Goal: Find specific fact: Find contact information

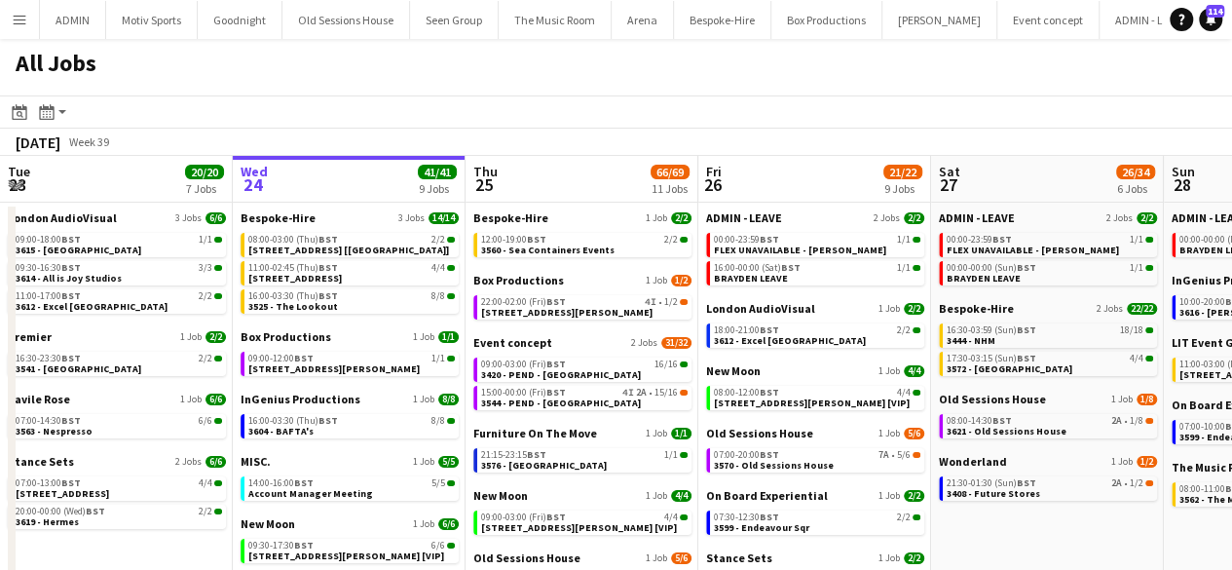
scroll to position [0, 876]
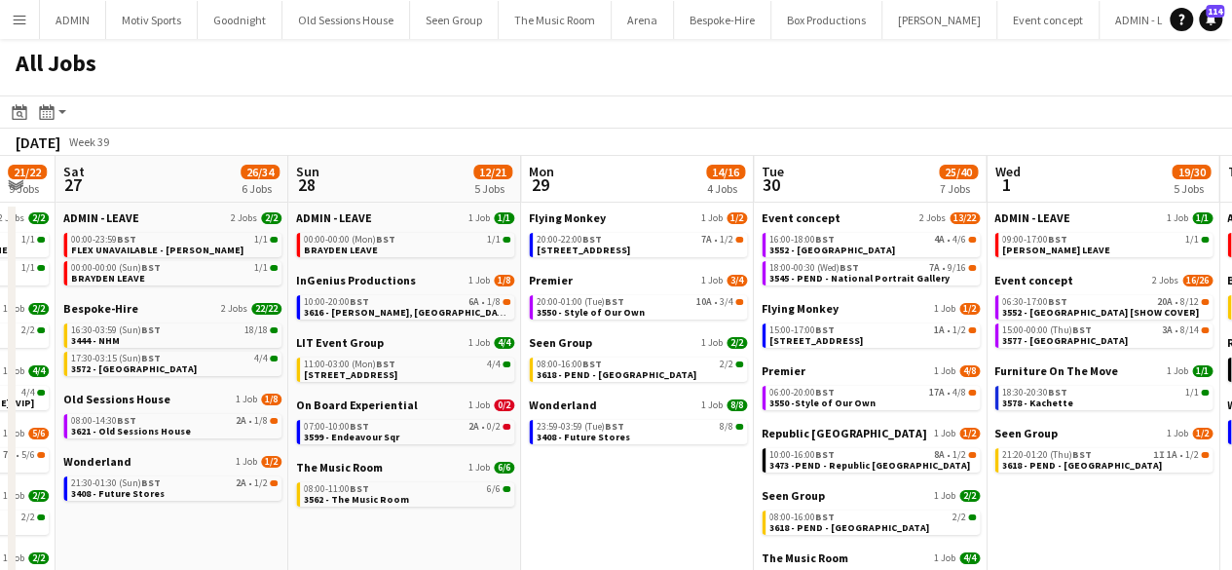
click at [30, 19] on button "Menu" at bounding box center [19, 19] width 39 height 39
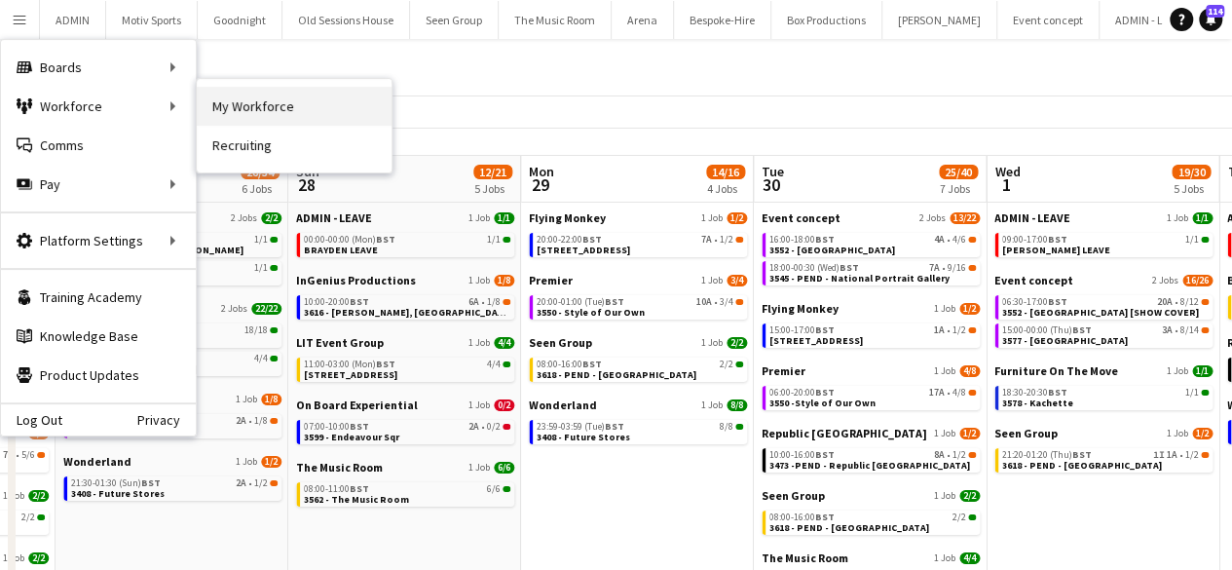
click at [208, 110] on link "My Workforce" at bounding box center [294, 106] width 195 height 39
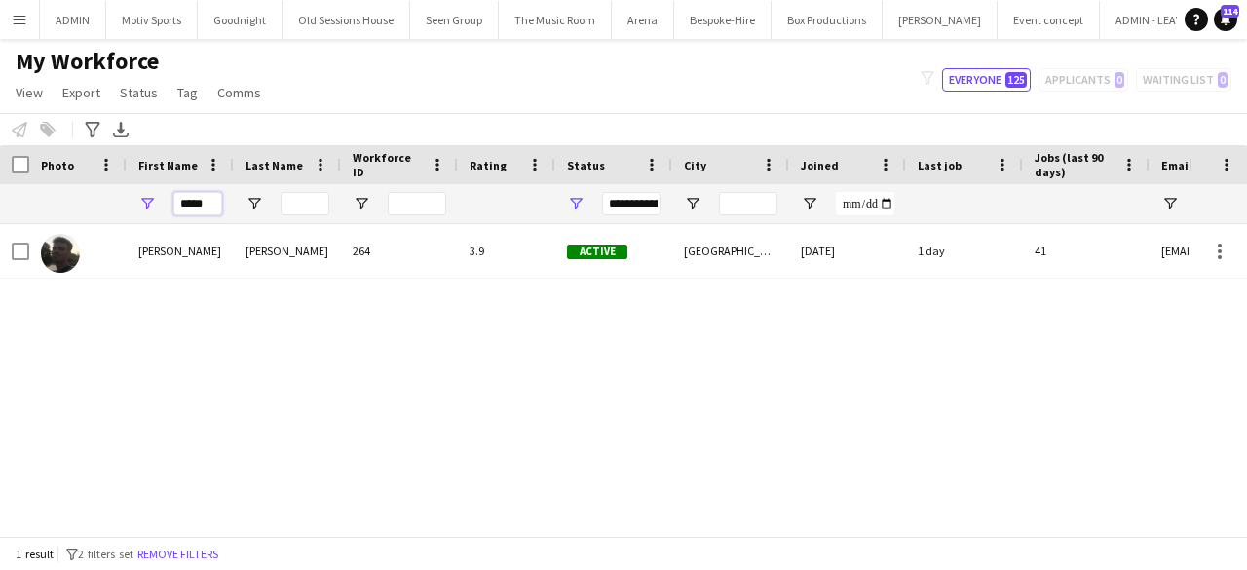
click at [193, 193] on input "*****" at bounding box center [197, 203] width 49 height 23
click at [193, 192] on input "*****" at bounding box center [197, 203] width 49 height 23
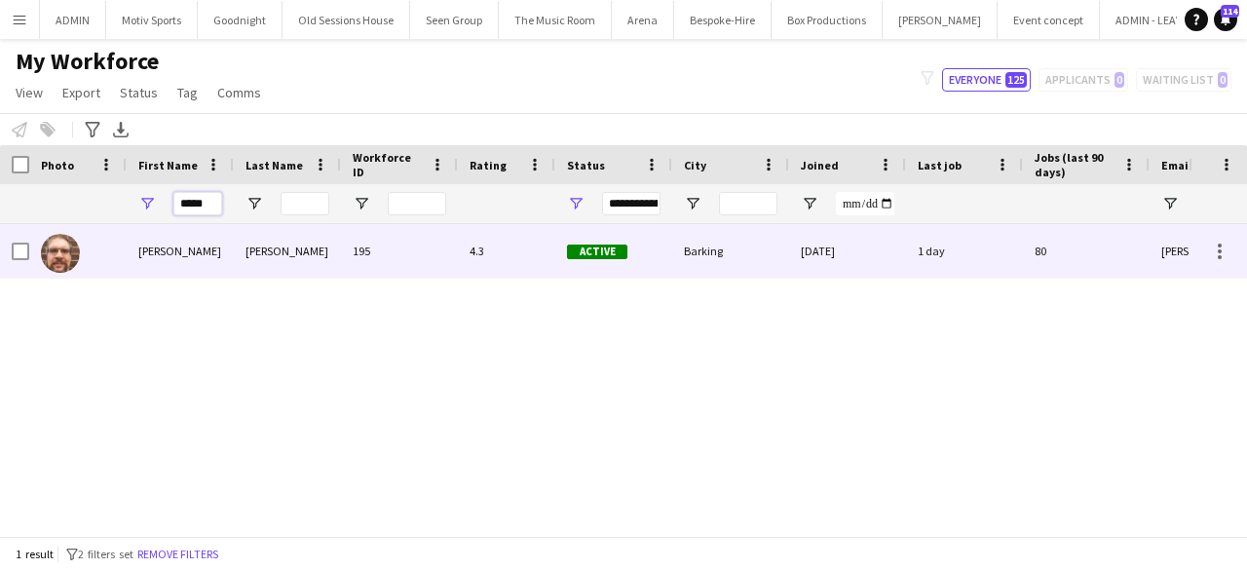
type input "*****"
click at [261, 259] on div "[PERSON_NAME]" at bounding box center [287, 251] width 107 height 54
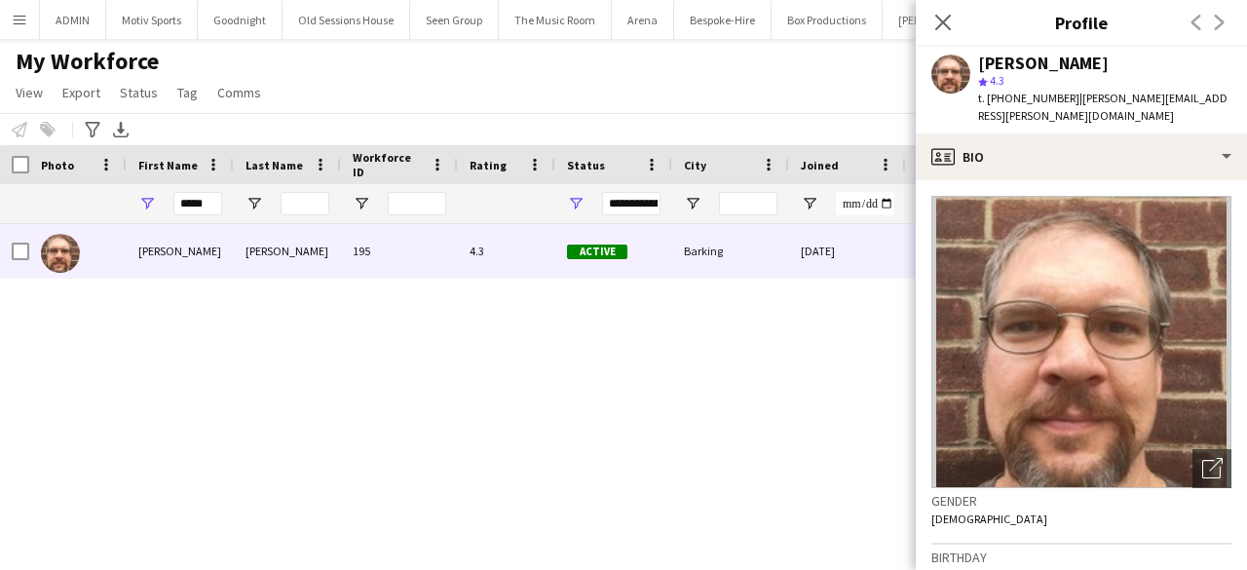
scroll to position [324, 0]
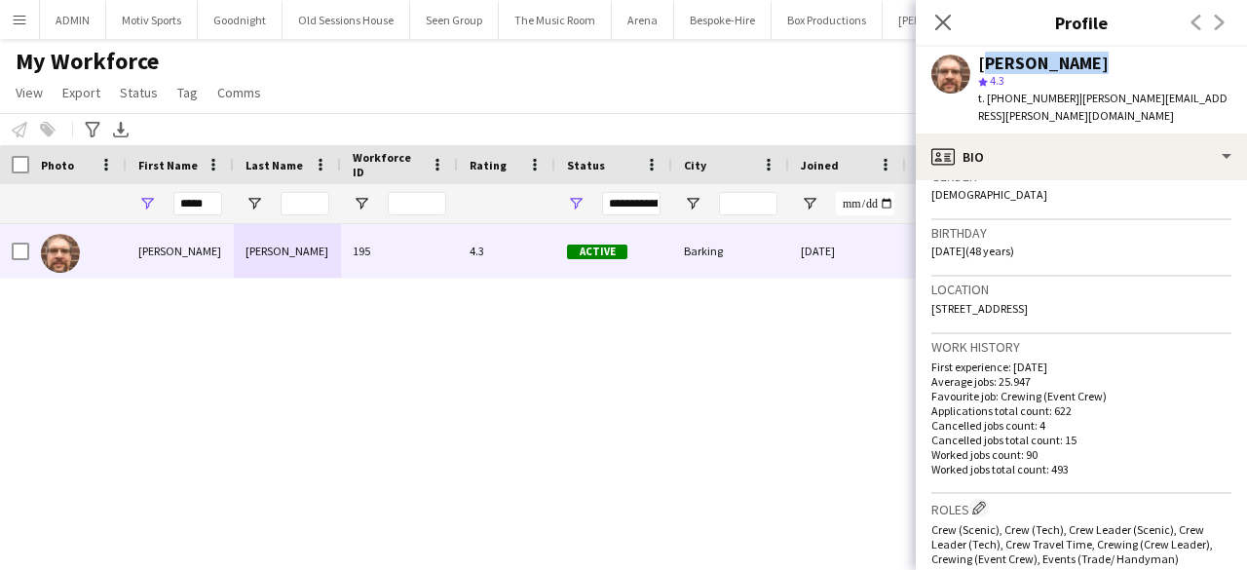
drag, startPoint x: 1084, startPoint y: 63, endPoint x: 978, endPoint y: 66, distance: 106.2
click at [978, 66] on div "[PERSON_NAME]" at bounding box center [1104, 64] width 253 height 18
copy div "[PERSON_NAME]"
drag, startPoint x: 931, startPoint y: 293, endPoint x: 1034, endPoint y: 284, distance: 102.8
click at [1028, 301] on span "[STREET_ADDRESS]" at bounding box center [979, 308] width 96 height 15
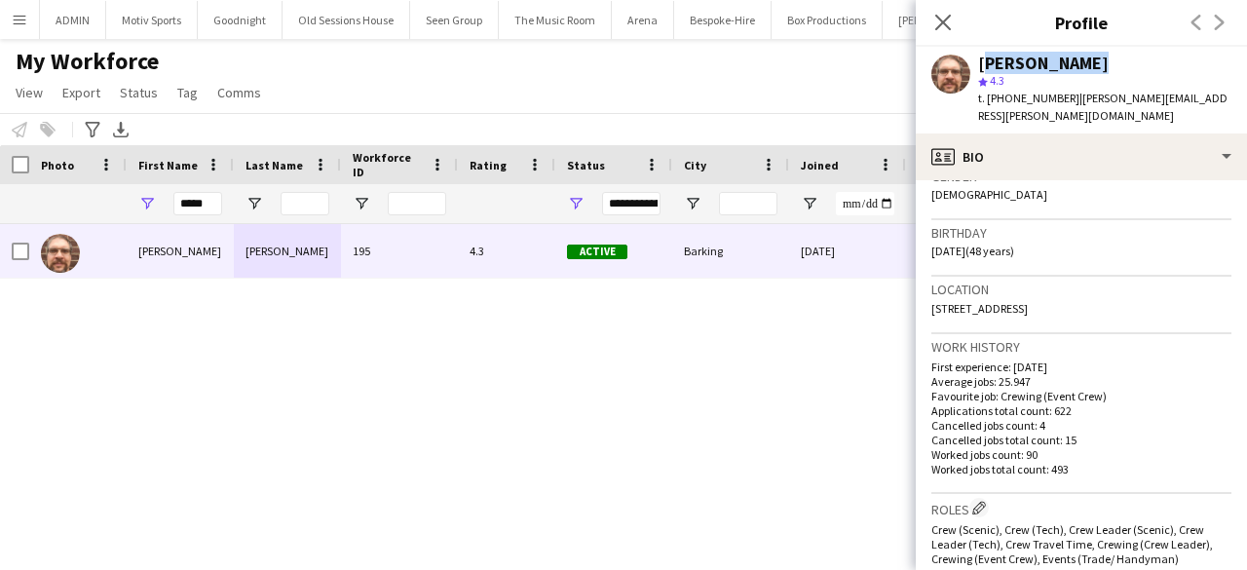
copy span "[STREET_ADDRESS]"
drag, startPoint x: 1041, startPoint y: 293, endPoint x: 1074, endPoint y: 294, distance: 33.1
click at [1028, 301] on span "[STREET_ADDRESS]" at bounding box center [979, 308] width 96 height 15
copy span "Barking"
drag, startPoint x: 1138, startPoint y: 289, endPoint x: 1081, endPoint y: 299, distance: 57.3
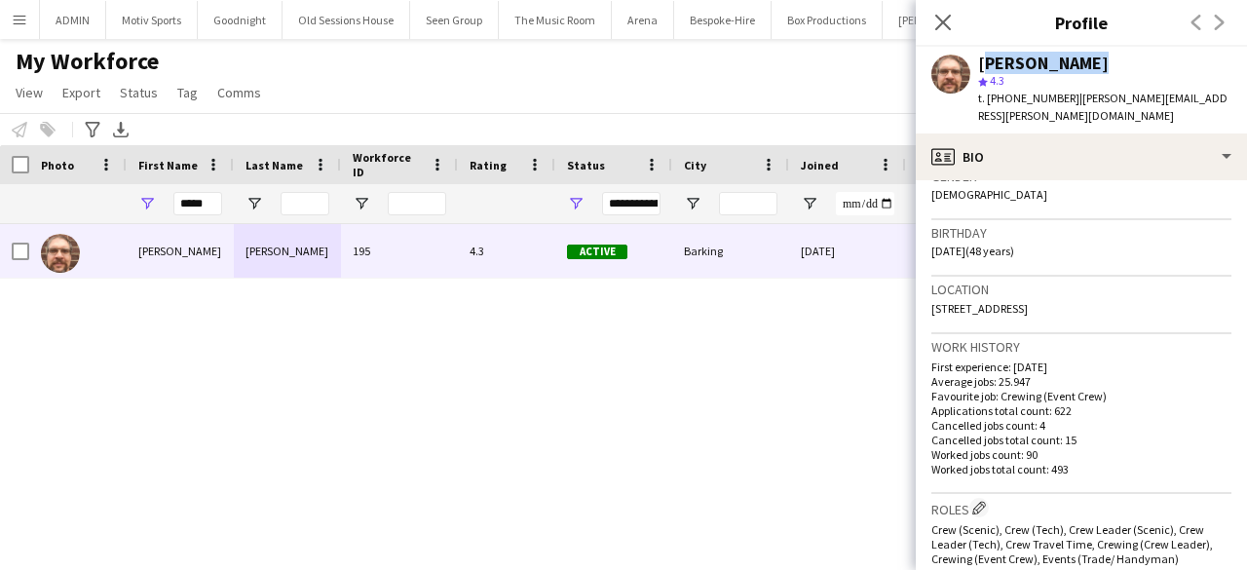
click at [1081, 299] on div "Location [STREET_ADDRESS]" at bounding box center [1081, 305] width 300 height 57
copy span "IG11 9AA"
drag, startPoint x: 1062, startPoint y: 101, endPoint x: 988, endPoint y: 113, distance: 75.0
click at [988, 113] on div "[PERSON_NAME] star 4.3 t. [PHONE_NUMBER] | [PERSON_NAME][EMAIL_ADDRESS][PERSON_…" at bounding box center [1081, 90] width 331 height 87
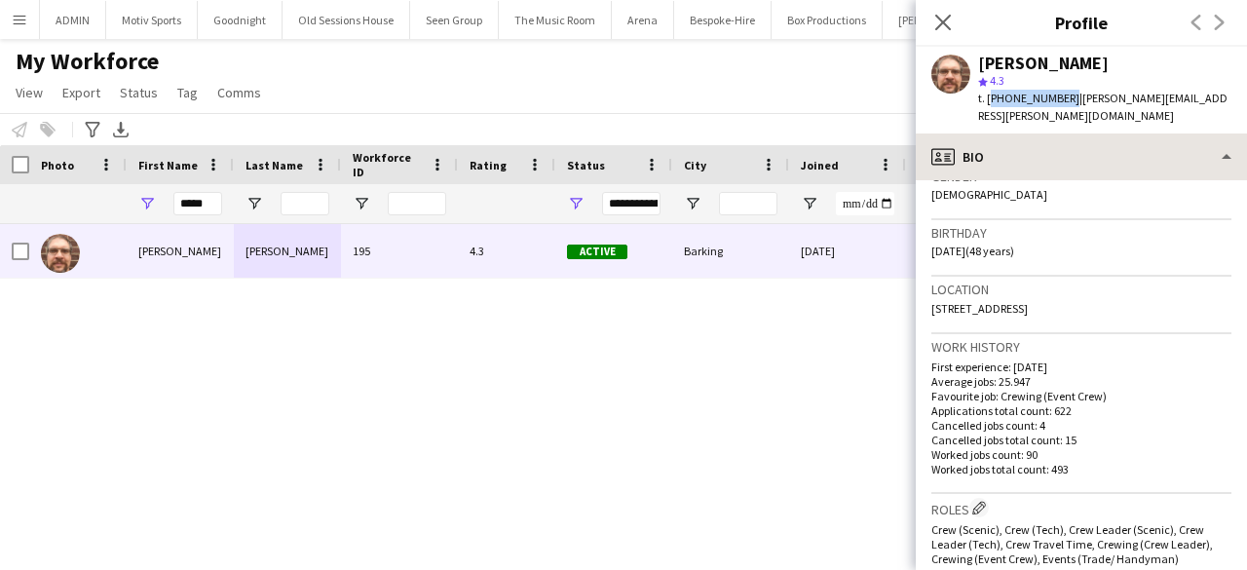
copy span "[PHONE_NUMBER]"
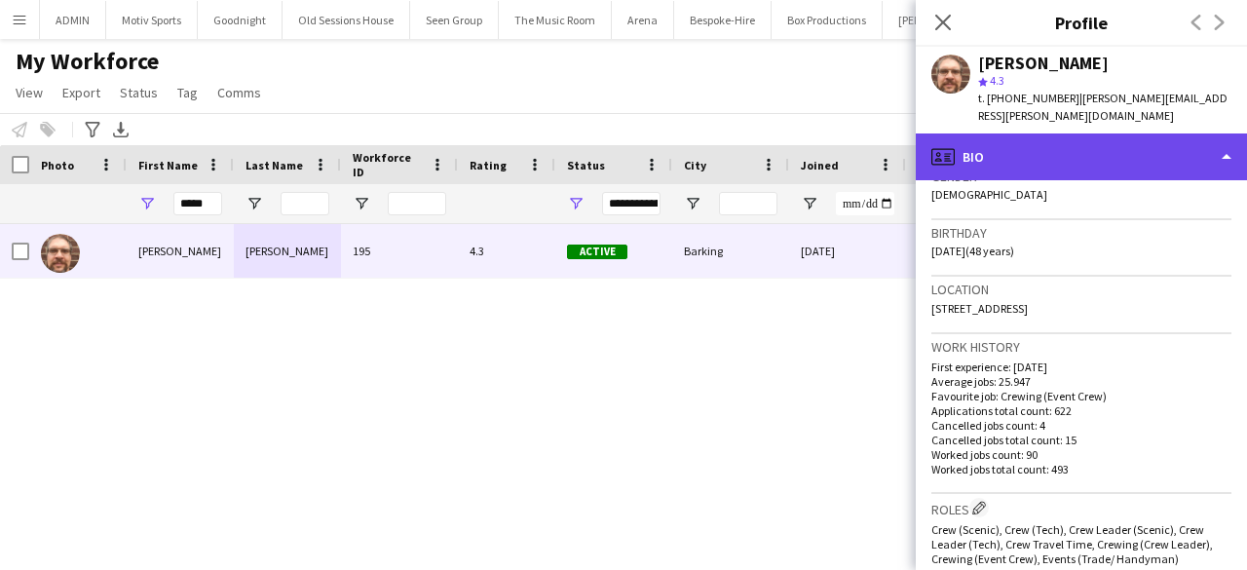
click at [1184, 143] on div "profile Bio" at bounding box center [1081, 156] width 331 height 47
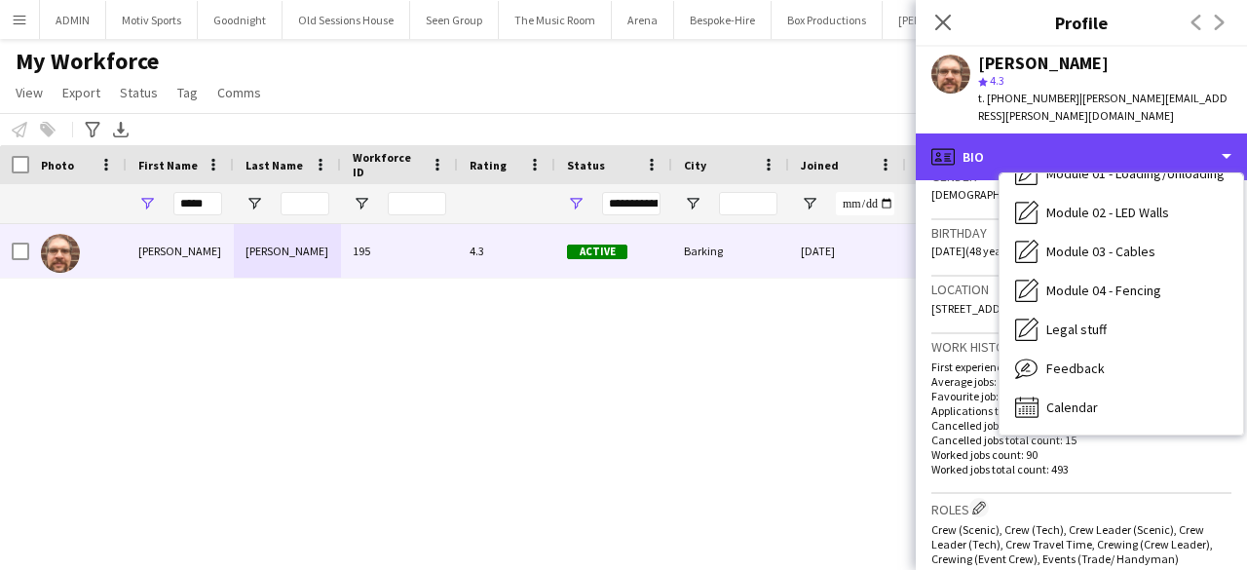
scroll to position [92, 0]
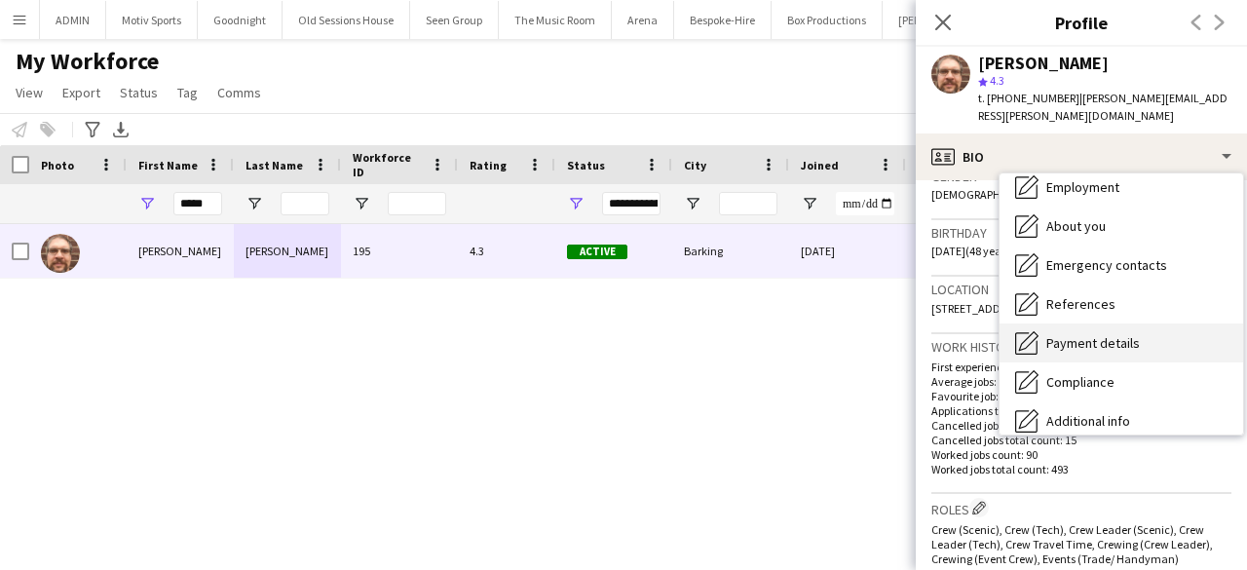
click at [1180, 326] on div "Payment details Payment details" at bounding box center [1122, 342] width 244 height 39
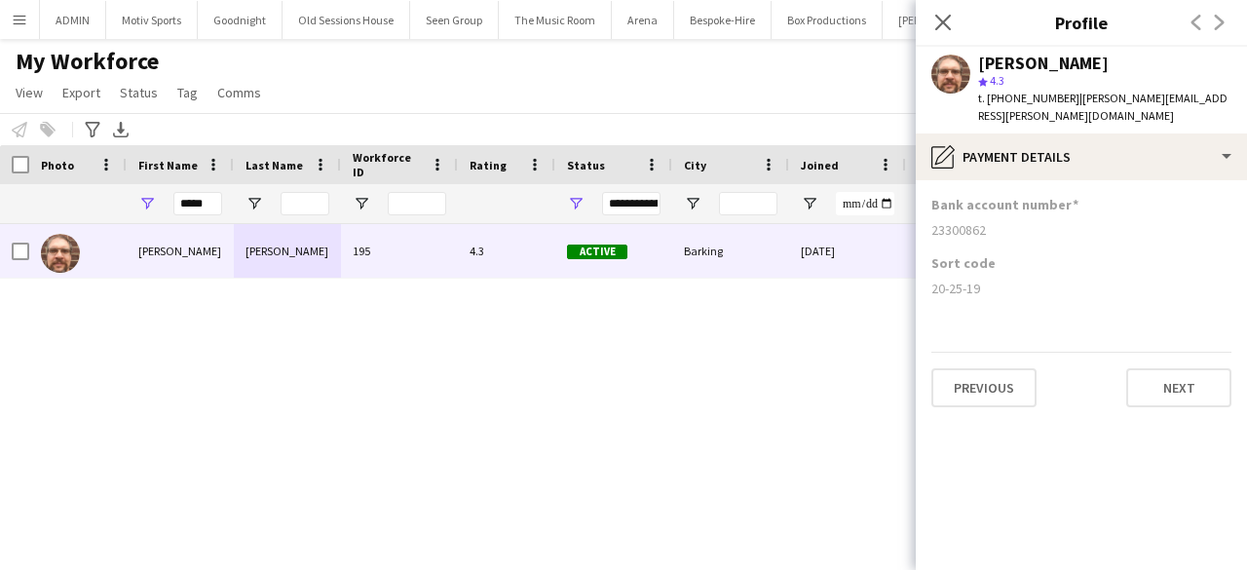
drag, startPoint x: 996, startPoint y: 213, endPoint x: 931, endPoint y: 219, distance: 64.6
click at [931, 221] on div "23300862" at bounding box center [1081, 230] width 300 height 18
copy div "23300862"
click at [992, 280] on div "20-25-19" at bounding box center [1081, 289] width 300 height 18
drag, startPoint x: 992, startPoint y: 267, endPoint x: 933, endPoint y: 271, distance: 58.6
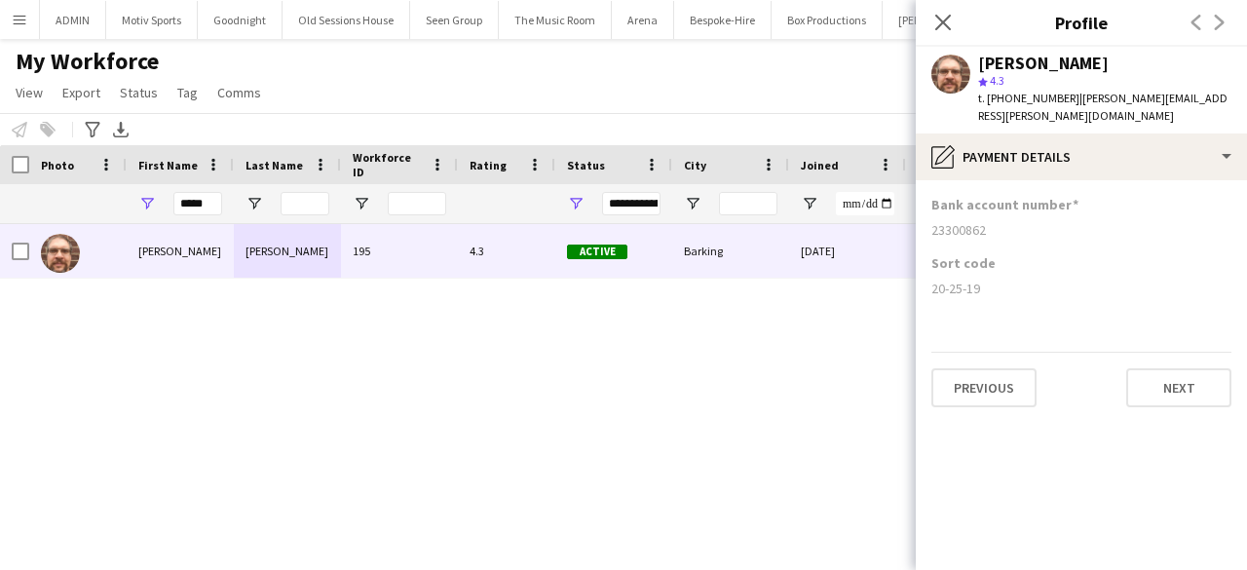
click at [933, 280] on div "20-25-19" at bounding box center [1081, 289] width 300 height 18
copy div "20-25-19"
click at [864, 71] on div "My Workforce View Views Default view Booking New Employees Right to work check …" at bounding box center [623, 80] width 1247 height 66
